Goal: Task Accomplishment & Management: Understand process/instructions

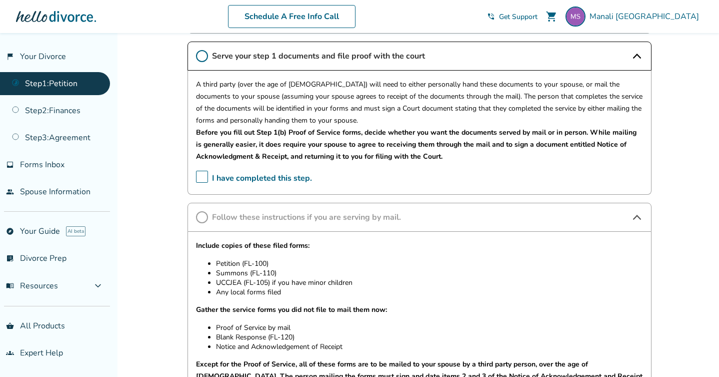
scroll to position [335, 0]
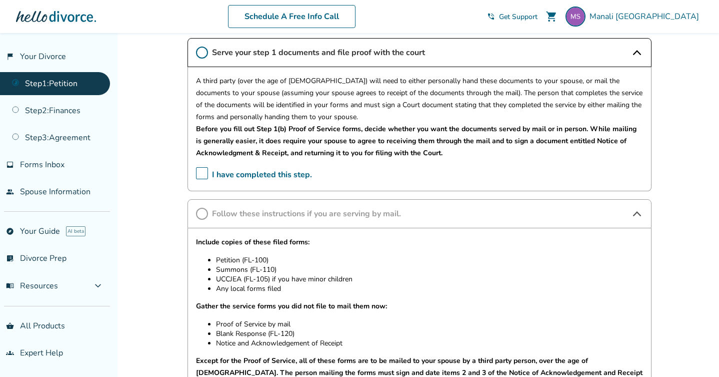
drag, startPoint x: 505, startPoint y: 250, endPoint x: 263, endPoint y: -50, distance: 385.1
click at [263, 0] on html "Schedule A Free Info Call Manali Sibthorpe shopping_cart phone_in_talk Get Supp…" at bounding box center [359, 129] width 719 height 928
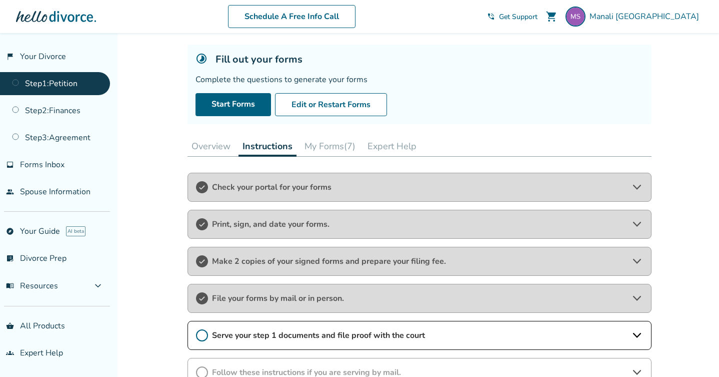
scroll to position [185, 0]
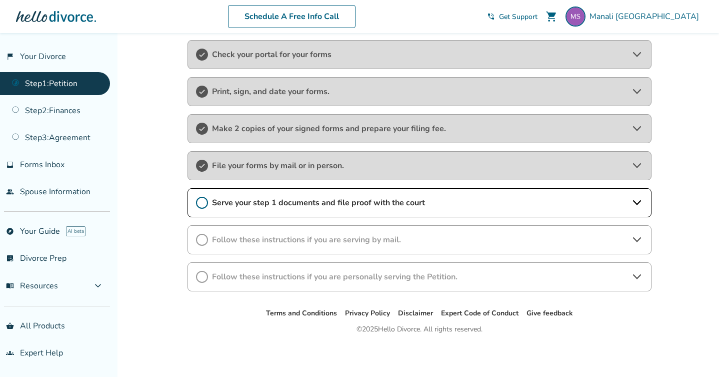
click at [490, 206] on span "Serve your step 1 documents and file proof with the court" at bounding box center [419, 202] width 415 height 11
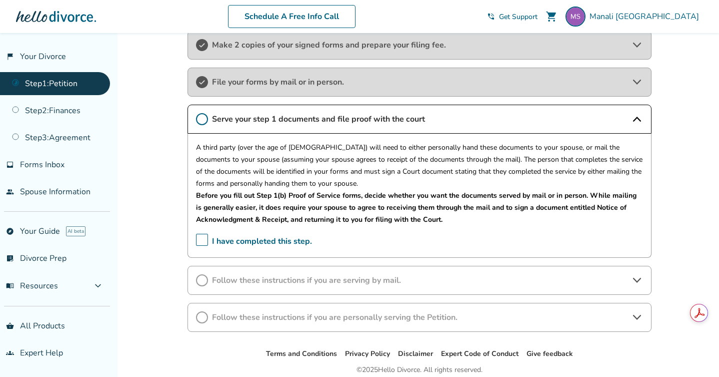
scroll to position [309, 0]
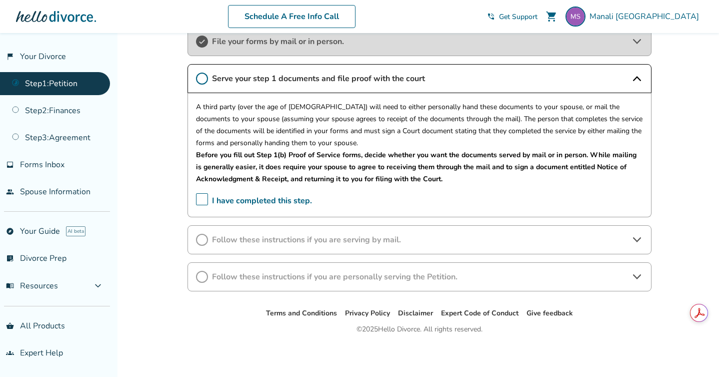
click at [464, 238] on span "Follow these instructions if you are serving by mail." at bounding box center [419, 239] width 415 height 11
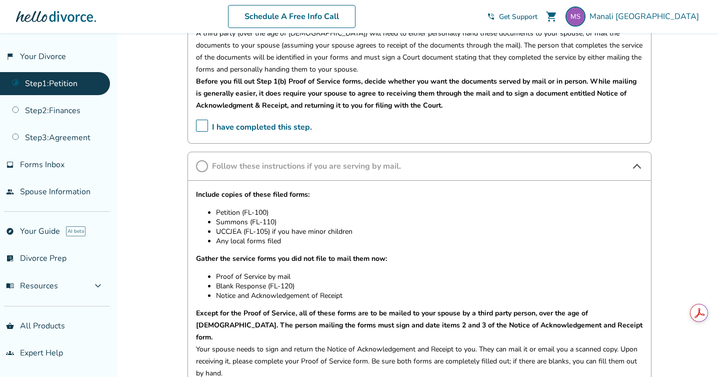
scroll to position [383, 0]
click at [203, 127] on span "I have completed this step." at bounding box center [254, 127] width 116 height 16
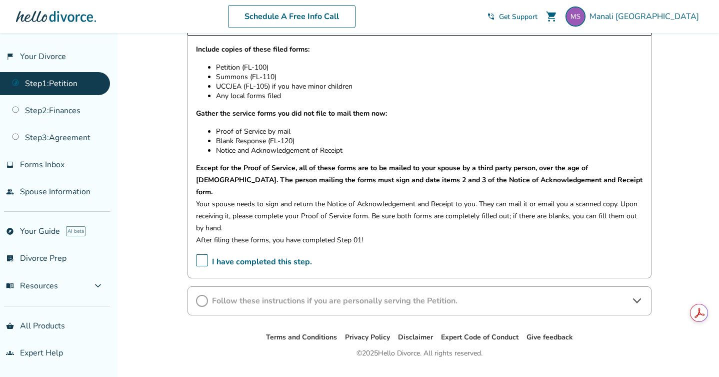
scroll to position [530, 0]
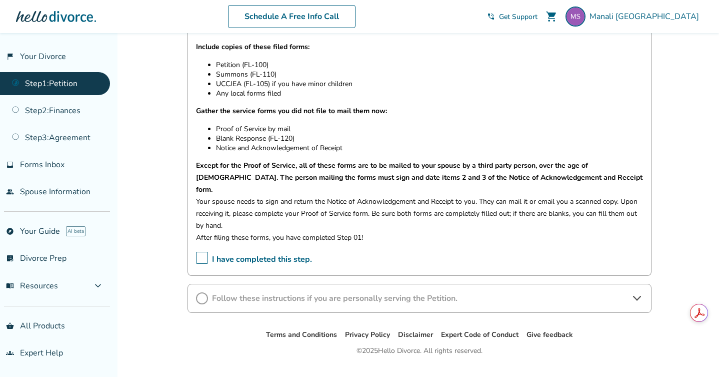
click at [198, 292] on icon at bounding box center [202, 298] width 12 height 12
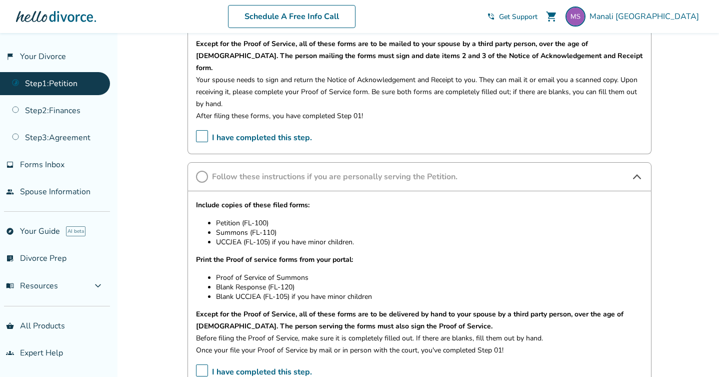
scroll to position [658, 0]
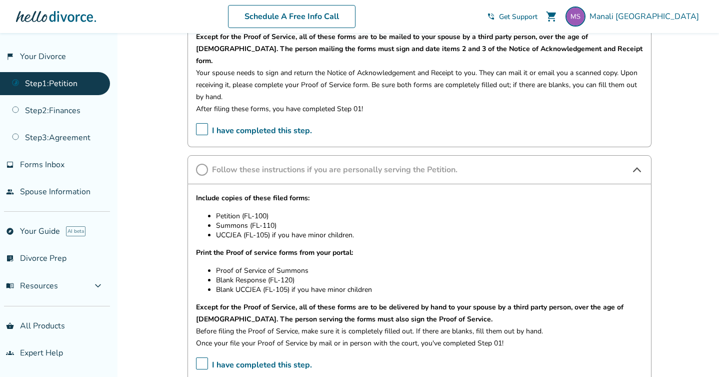
click at [636, 164] on icon at bounding box center [637, 170] width 12 height 12
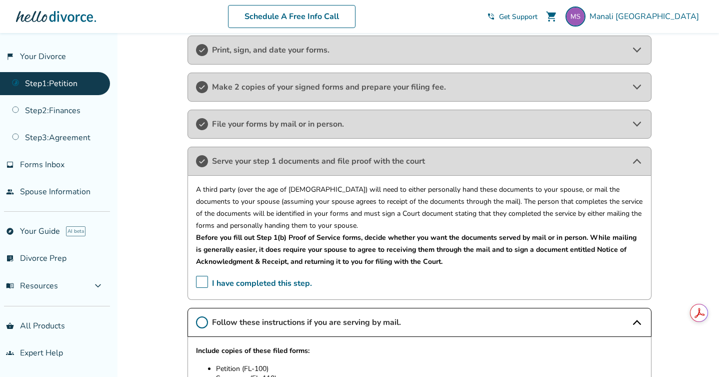
scroll to position [225, 0]
click at [637, 52] on icon at bounding box center [637, 51] width 8 height 5
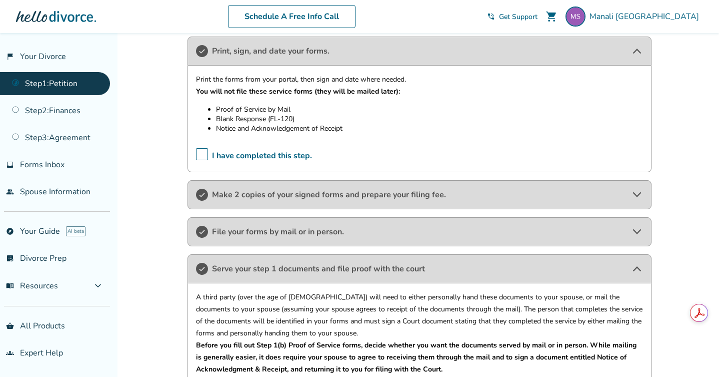
click at [637, 52] on icon at bounding box center [637, 51] width 12 height 12
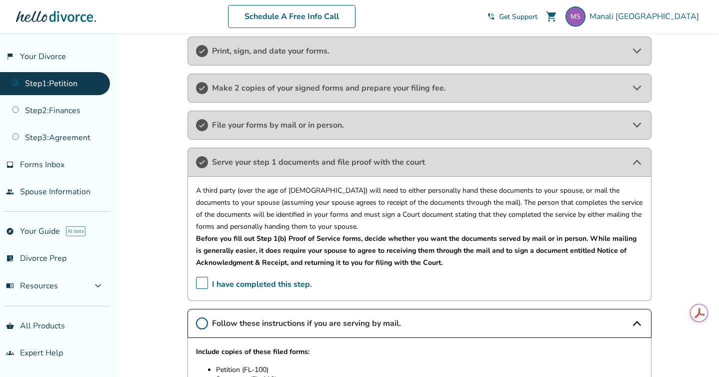
click at [638, 93] on icon at bounding box center [637, 88] width 12 height 12
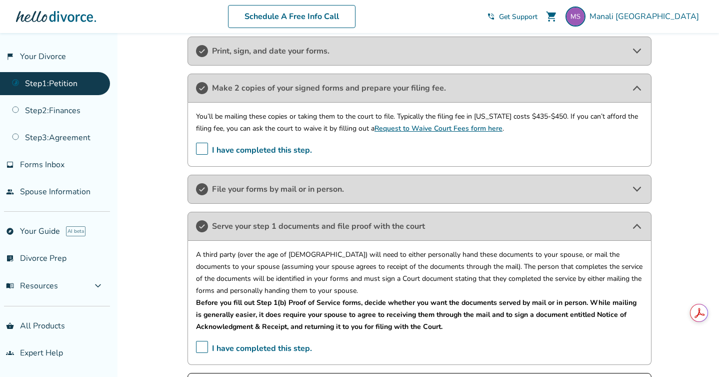
click at [638, 93] on icon at bounding box center [637, 88] width 12 height 12
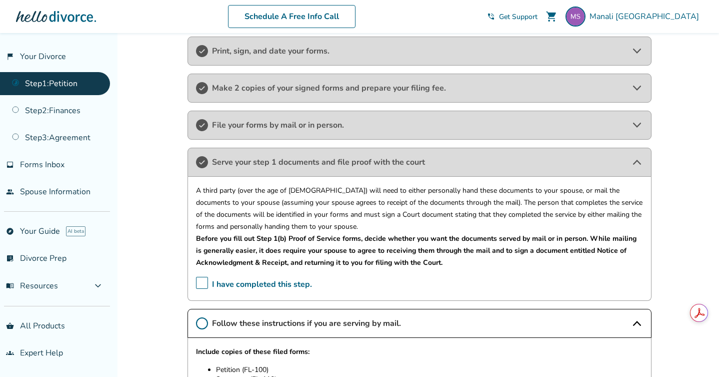
click at [638, 133] on div "File your forms by mail or in person." at bounding box center [420, 125] width 464 height 29
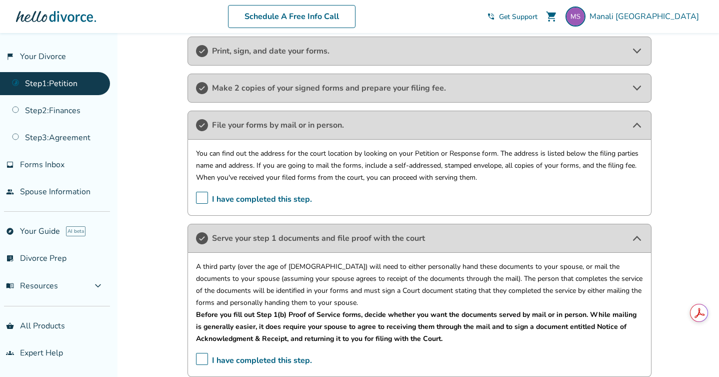
click at [638, 133] on div "File your forms by mail or in person." at bounding box center [420, 125] width 464 height 29
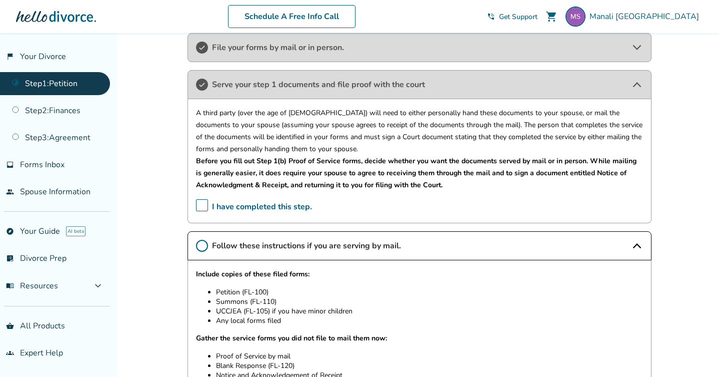
scroll to position [301, 0]
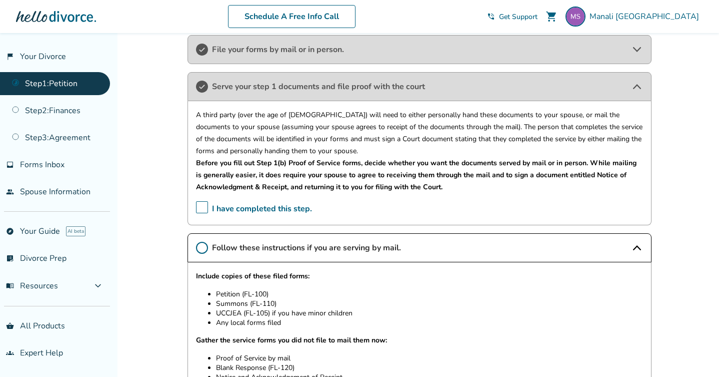
click at [638, 47] on icon at bounding box center [637, 50] width 12 height 12
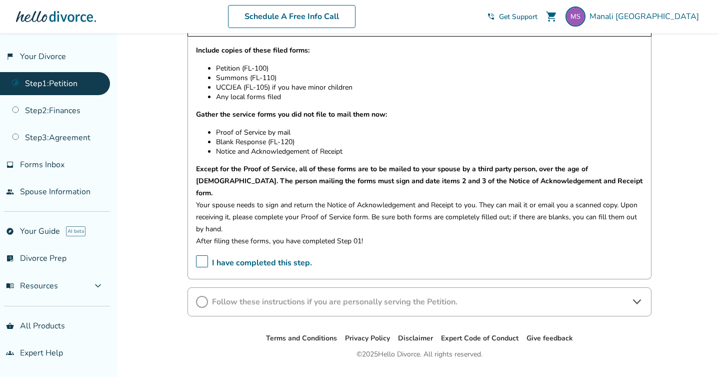
scroll to position [615, 0]
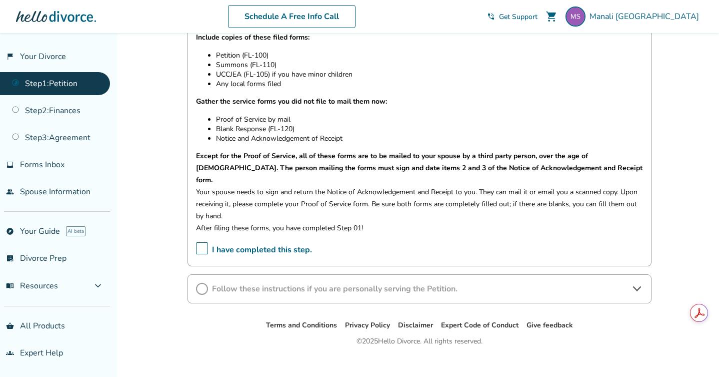
click at [640, 283] on icon at bounding box center [637, 289] width 12 height 12
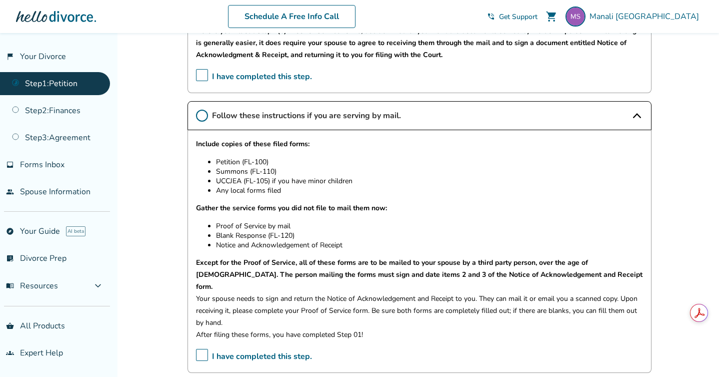
scroll to position [512, 0]
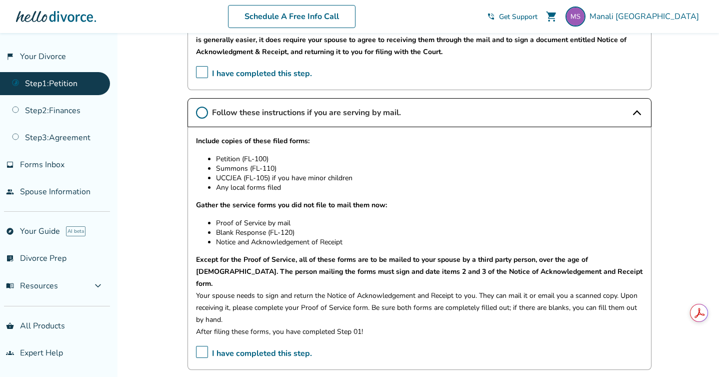
click at [201, 113] on icon at bounding box center [202, 113] width 12 height 12
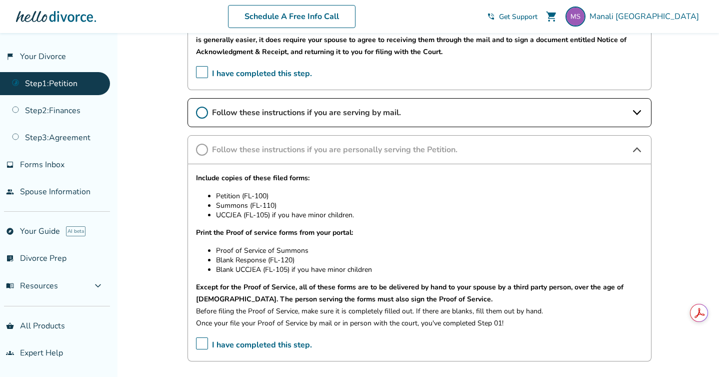
click at [203, 115] on icon at bounding box center [202, 113] width 12 height 12
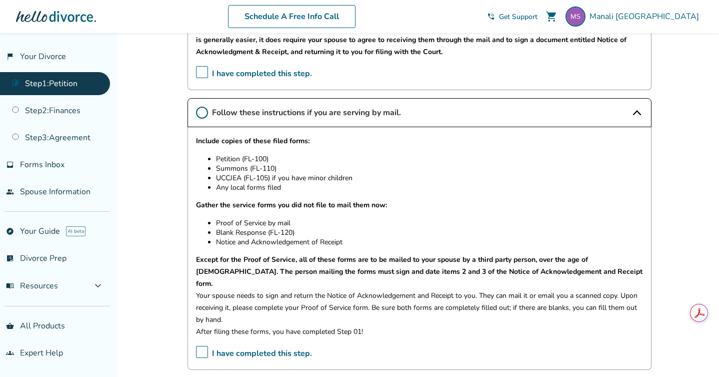
click at [204, 346] on span "I have completed this step." at bounding box center [254, 354] width 116 height 16
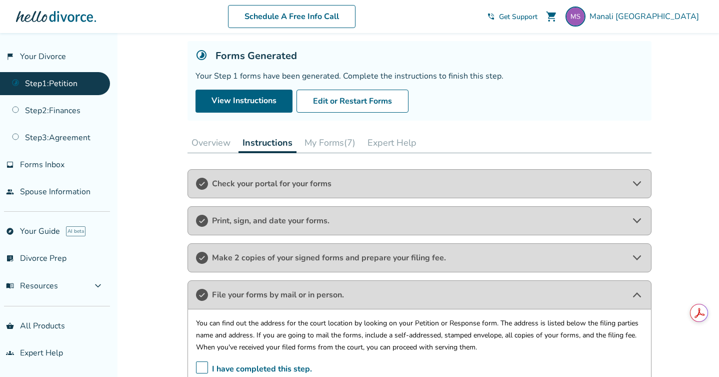
scroll to position [49, 0]
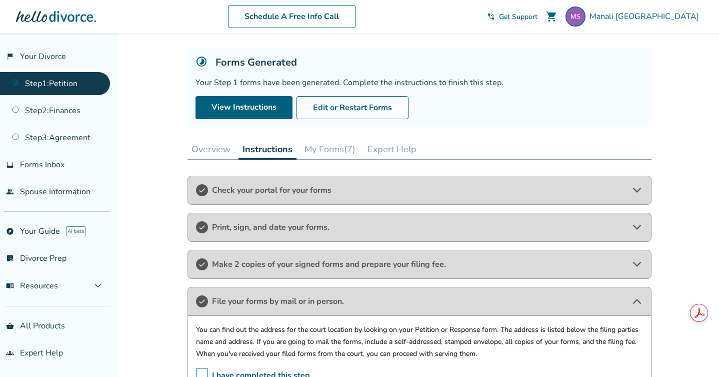
click at [323, 147] on button "My Forms (7)" at bounding box center [330, 149] width 59 height 20
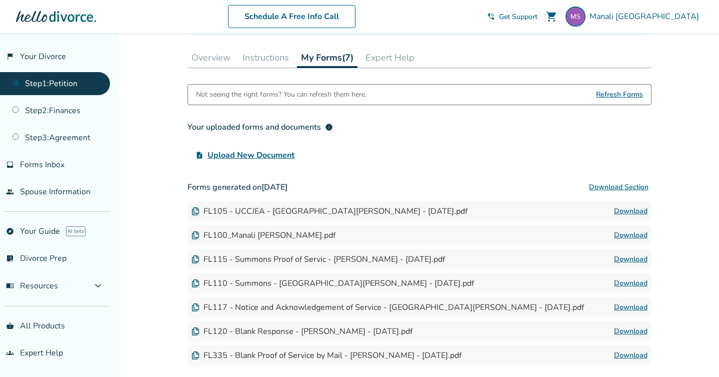
scroll to position [135, 0]
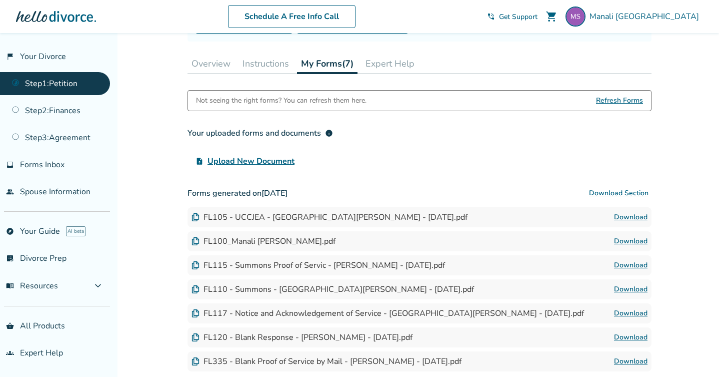
click at [248, 66] on button "Instructions" at bounding box center [266, 64] width 55 height 20
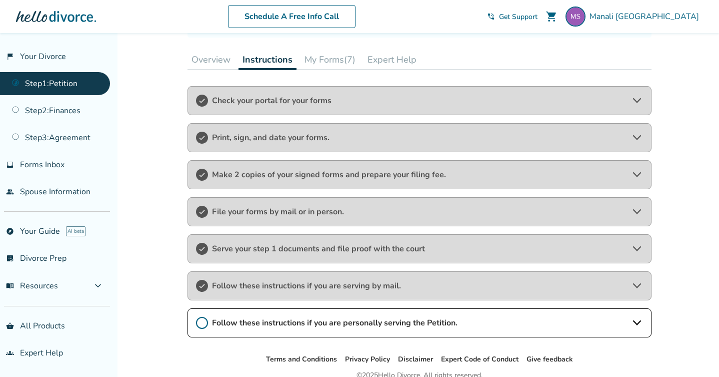
scroll to position [185, 0]
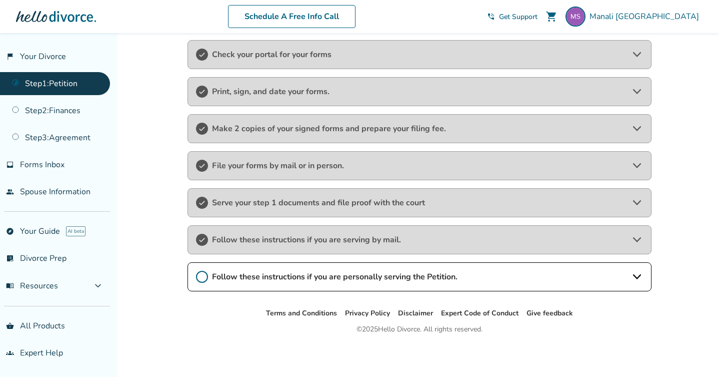
click at [638, 236] on icon at bounding box center [637, 240] width 12 height 12
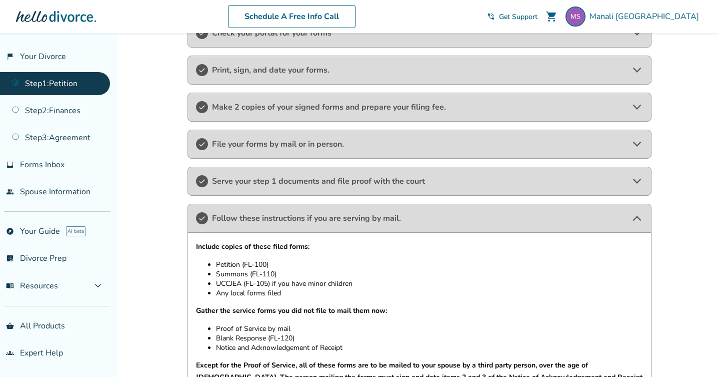
scroll to position [198, 0]
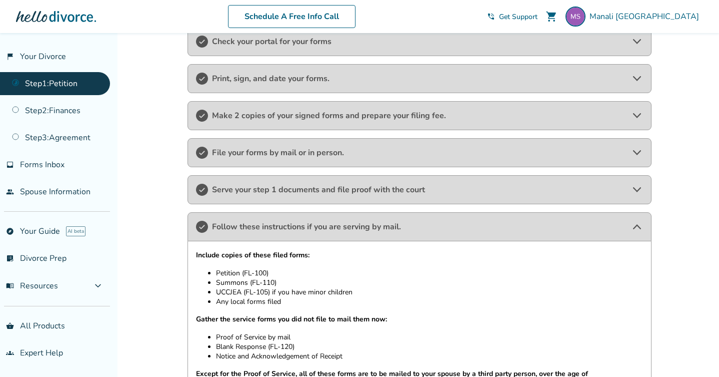
click at [468, 184] on span "Serve your step 1 documents and file proof with the court" at bounding box center [419, 189] width 415 height 11
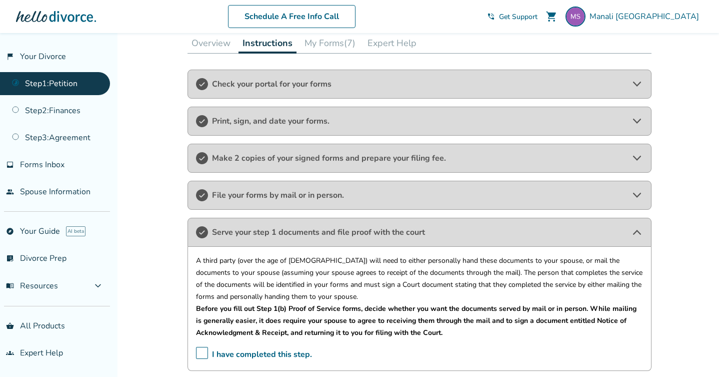
scroll to position [153, 0]
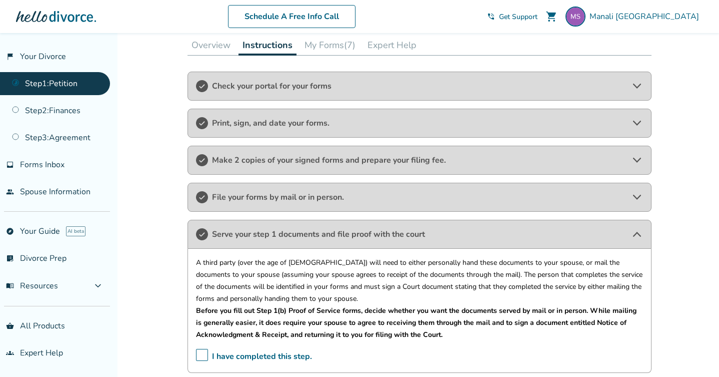
click at [640, 86] on icon at bounding box center [637, 86] width 12 height 12
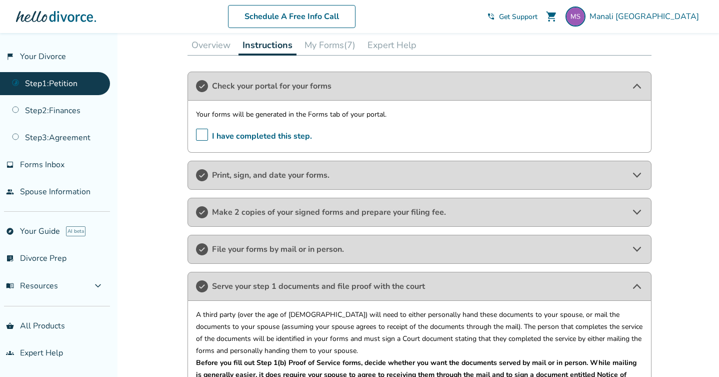
click at [637, 178] on icon at bounding box center [637, 175] width 12 height 12
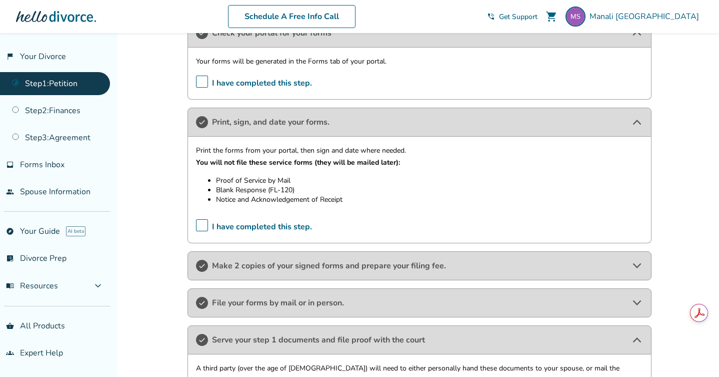
scroll to position [207, 0]
click at [637, 268] on icon at bounding box center [637, 265] width 12 height 12
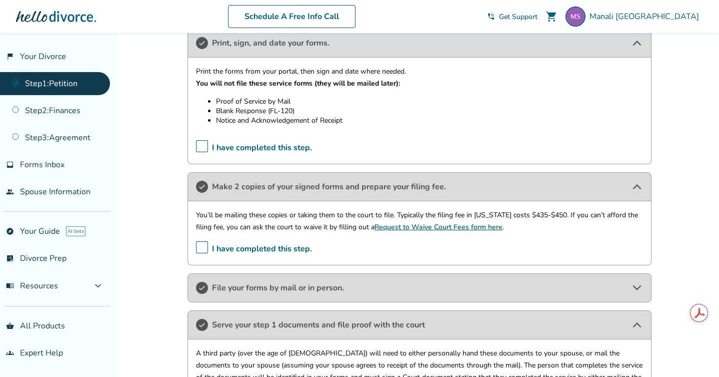
scroll to position [289, 0]
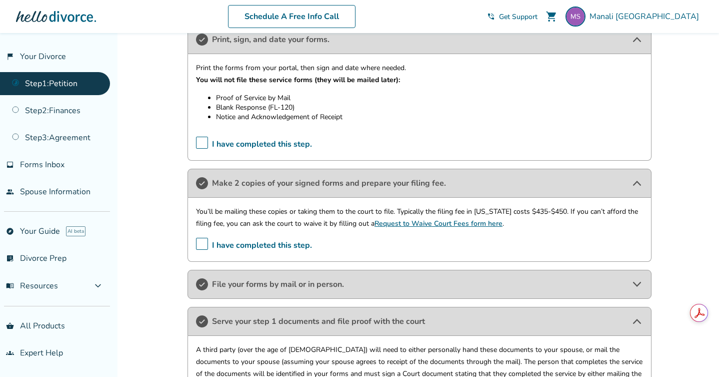
click at [638, 289] on icon at bounding box center [637, 284] width 12 height 12
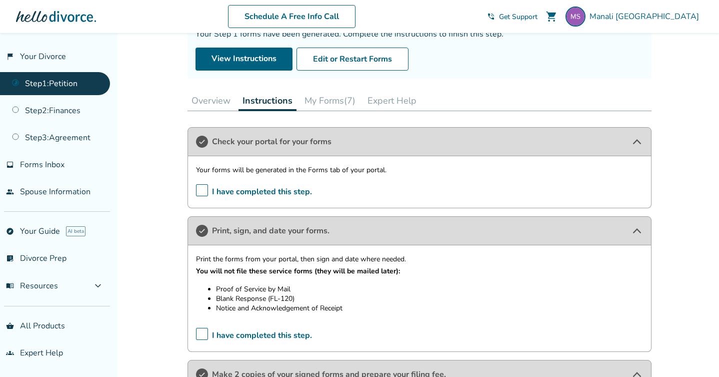
scroll to position [0, 0]
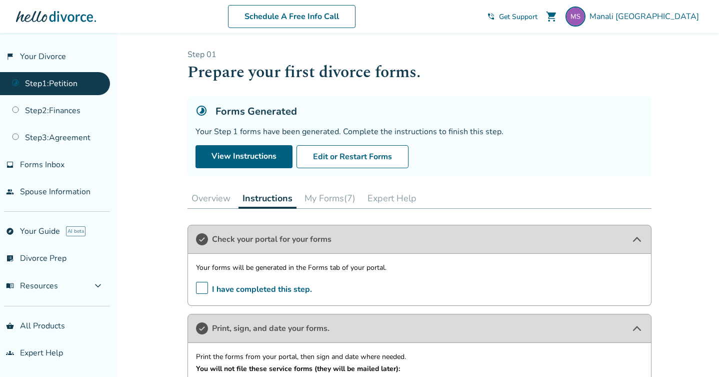
click at [324, 202] on button "My Forms (7)" at bounding box center [330, 198] width 59 height 20
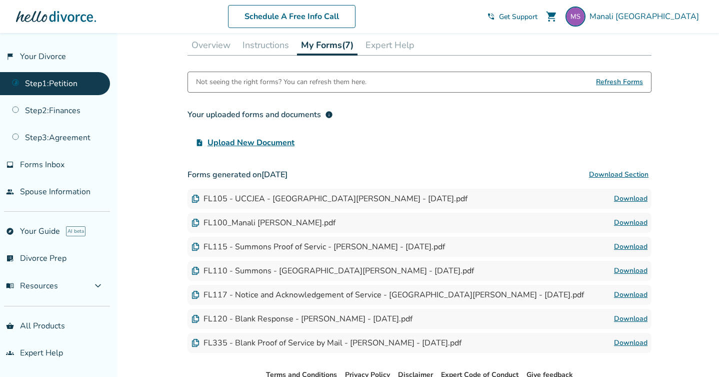
scroll to position [156, 0]
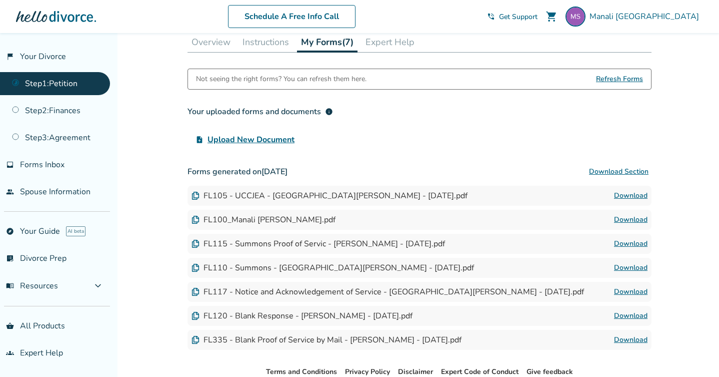
click at [254, 45] on button "Instructions" at bounding box center [266, 42] width 55 height 20
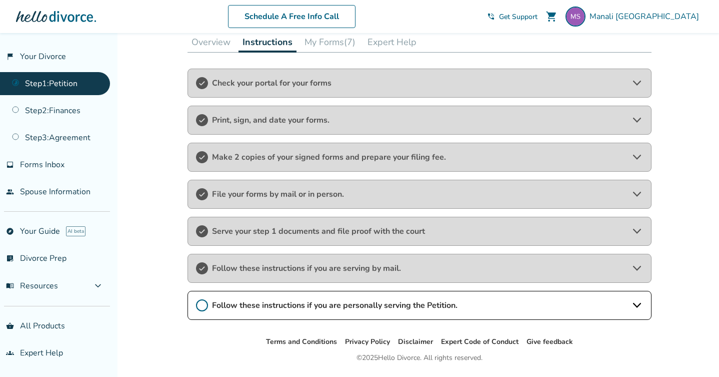
click at [549, 201] on div "File your forms by mail or in person." at bounding box center [420, 194] width 464 height 29
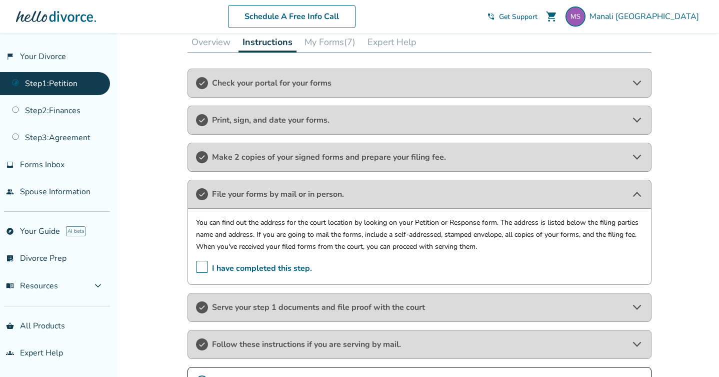
click at [541, 158] on span "Make 2 copies of your signed forms and prepare your filing fee." at bounding box center [419, 157] width 415 height 11
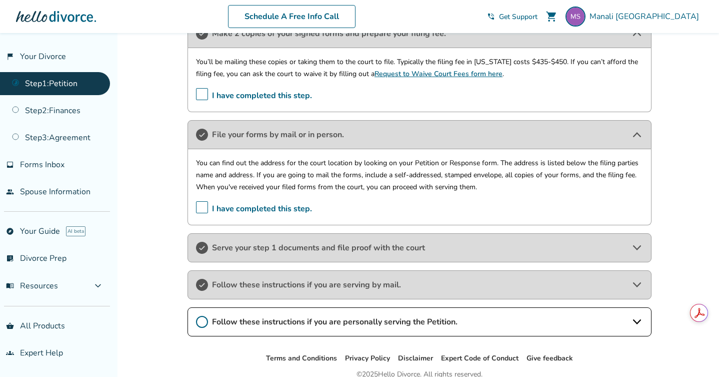
scroll to position [307, 0]
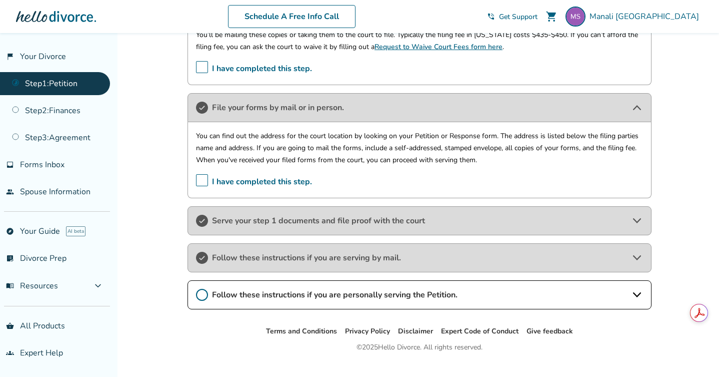
click at [478, 252] on span "Follow these instructions if you are serving by mail." at bounding box center [419, 257] width 415 height 11
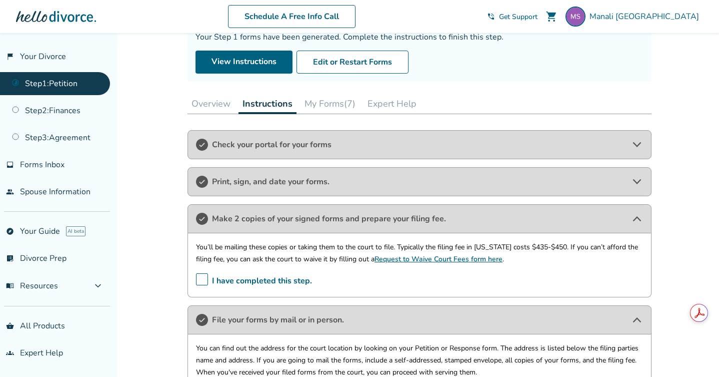
scroll to position [79, 0]
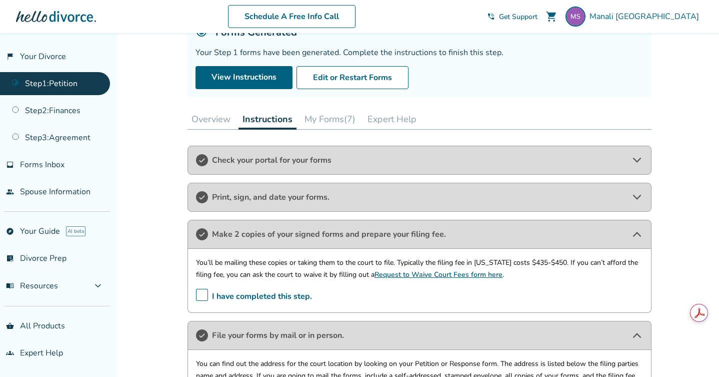
click at [393, 165] on span "Check your portal for your forms" at bounding box center [419, 160] width 415 height 11
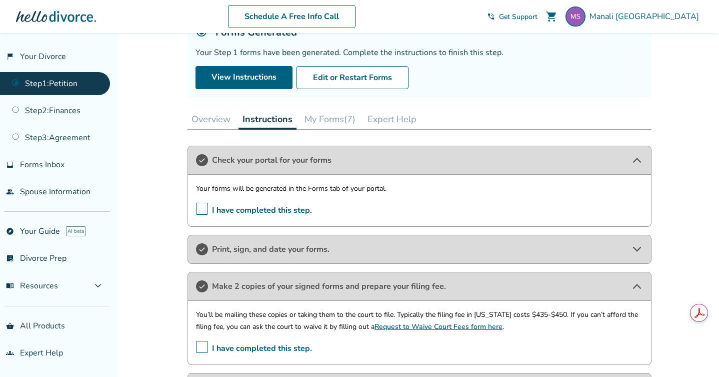
click at [414, 251] on span "Print, sign, and date your forms." at bounding box center [419, 249] width 415 height 11
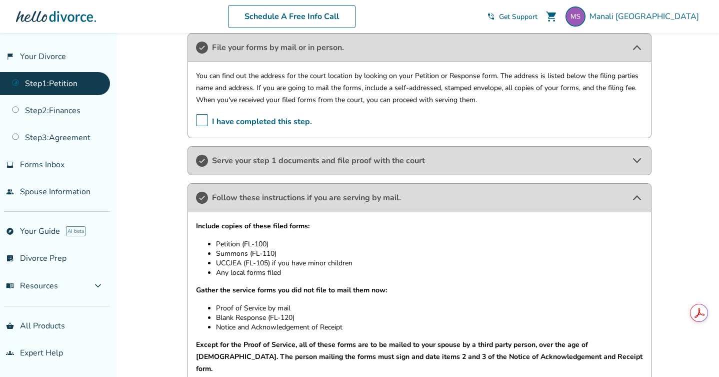
scroll to position [524, 0]
click at [356, 163] on span "Serve your step 1 documents and file proof with the court" at bounding box center [419, 161] width 415 height 11
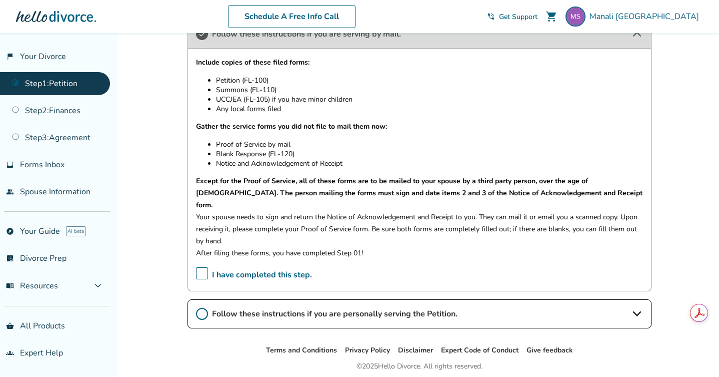
scroll to position [838, 0]
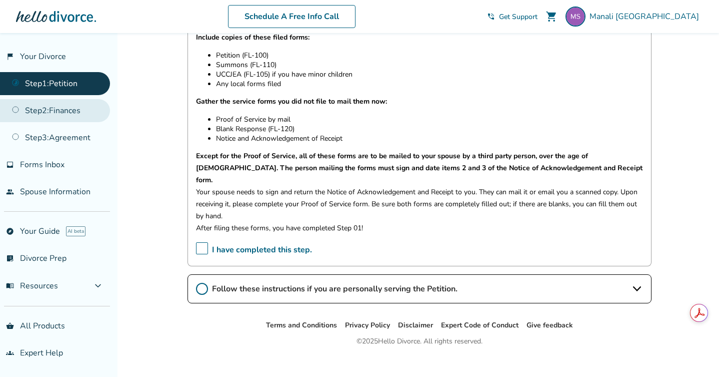
click at [78, 111] on link "Step 2 : Finances" at bounding box center [55, 110] width 110 height 23
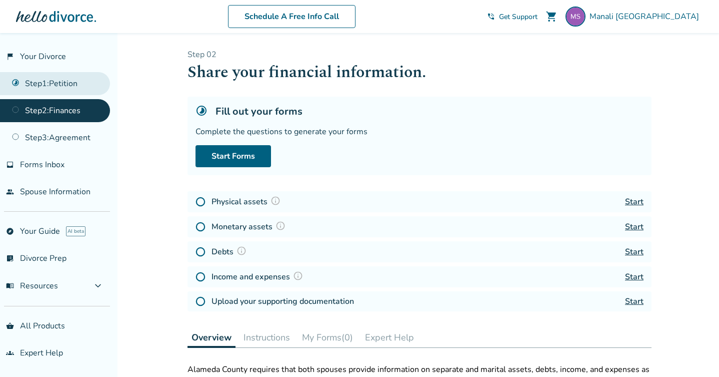
click at [35, 84] on link "Step 1 : Petition" at bounding box center [55, 83] width 110 height 23
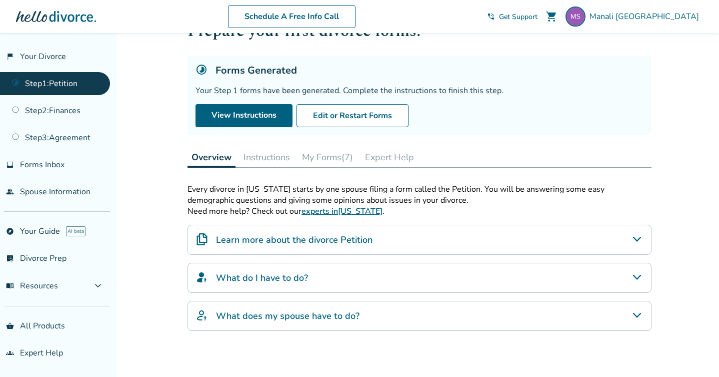
scroll to position [43, 0]
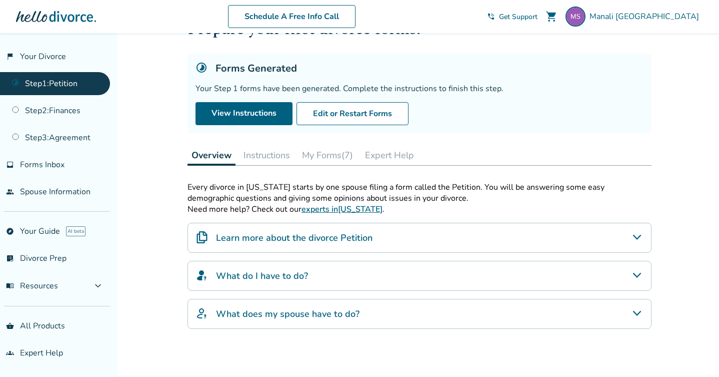
click at [269, 156] on button "Instructions" at bounding box center [267, 155] width 55 height 20
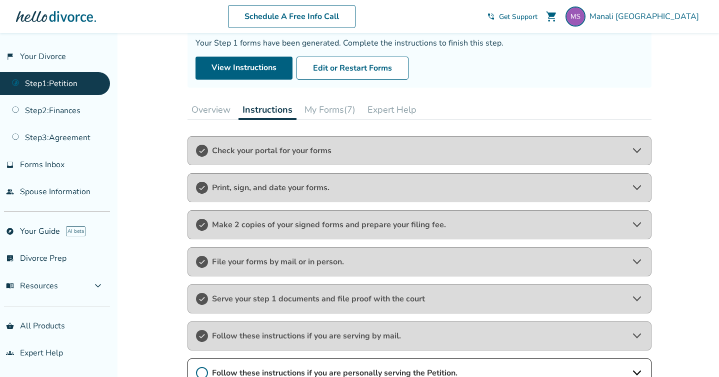
scroll to position [185, 0]
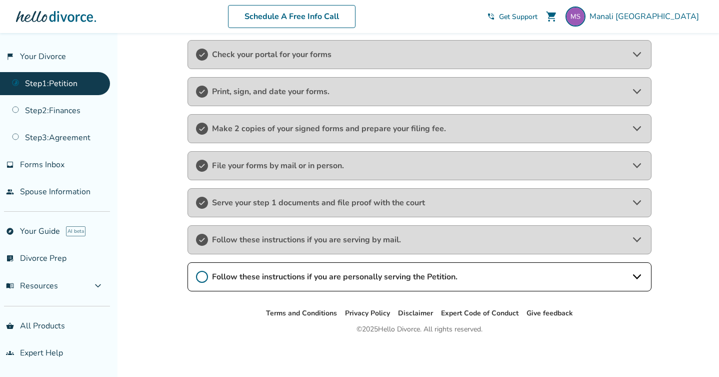
click at [638, 240] on icon at bounding box center [637, 240] width 12 height 12
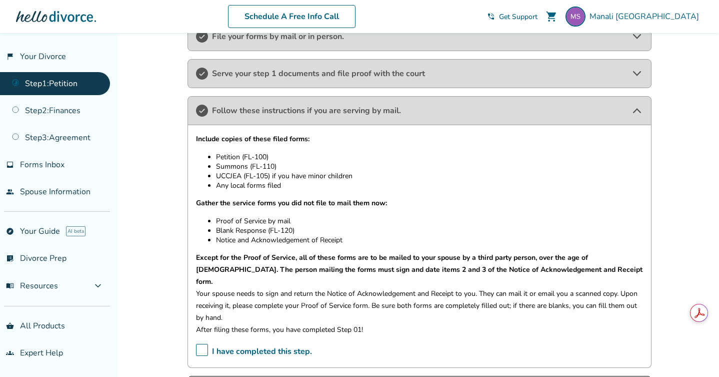
scroll to position [314, 0]
